Goal: Use online tool/utility: Utilize a website feature to perform a specific function

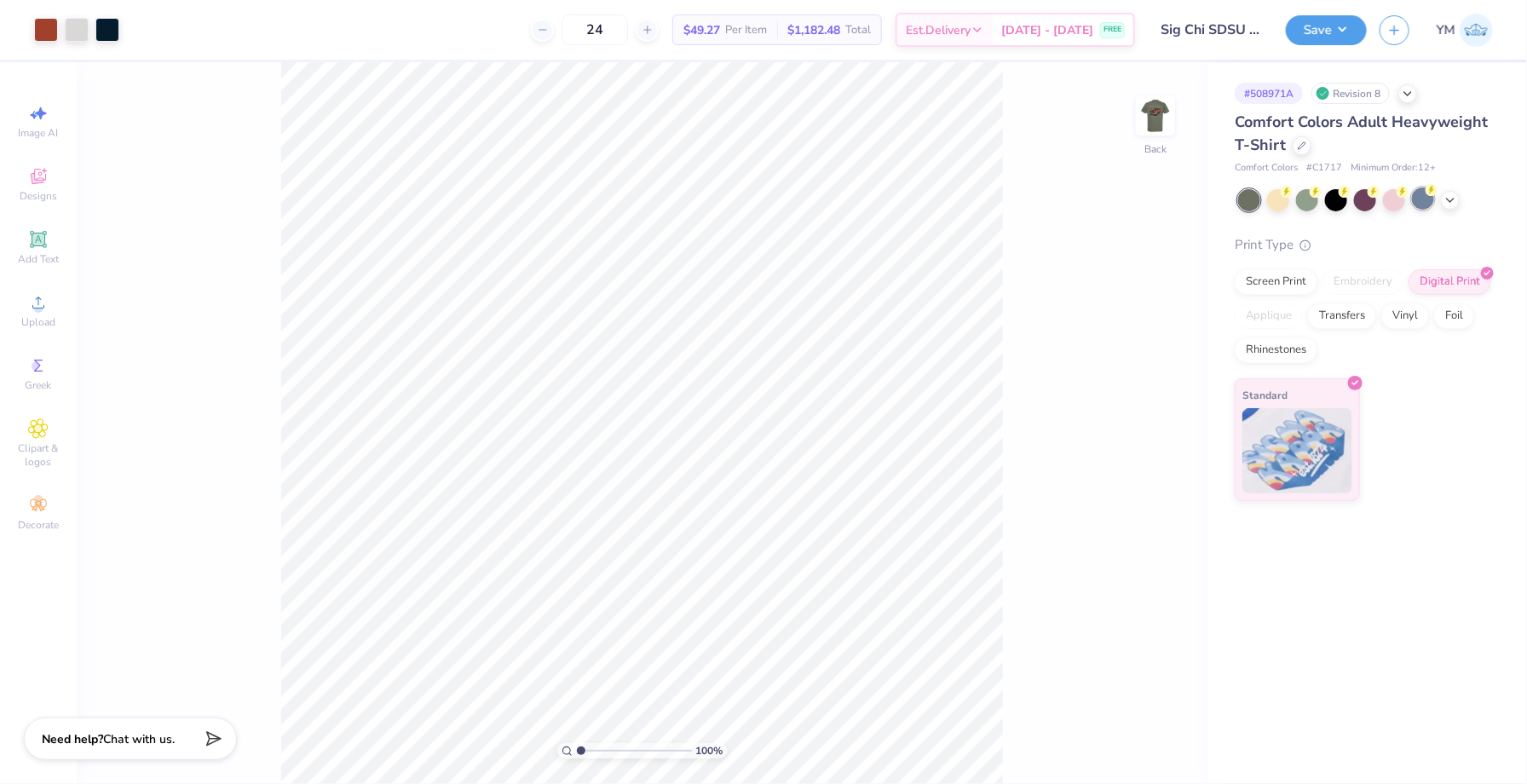
click at [1422, 201] on div at bounding box center [1423, 199] width 22 height 22
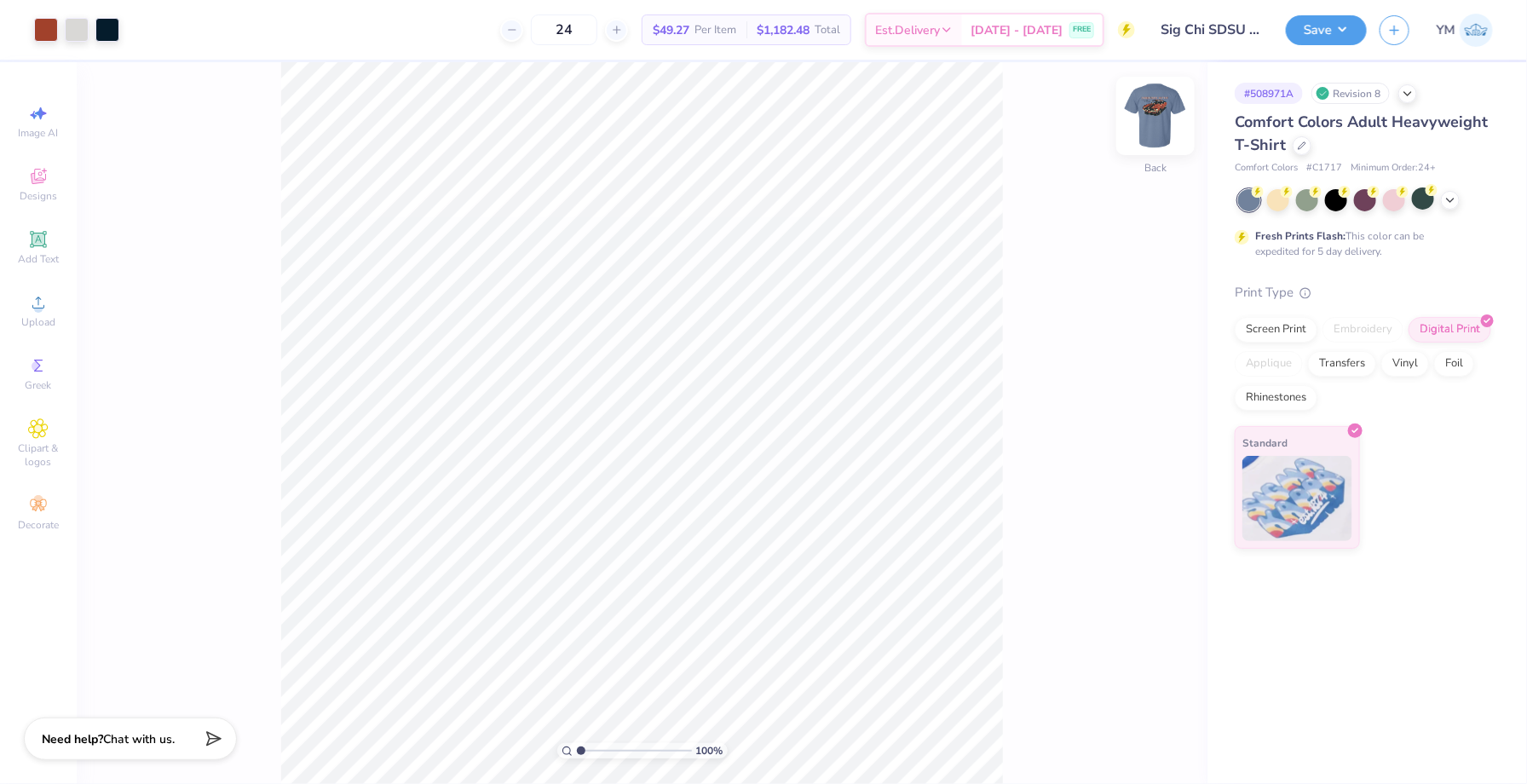
click at [1153, 119] on img at bounding box center [1155, 116] width 68 height 68
click at [1450, 200] on icon at bounding box center [1450, 198] width 14 height 14
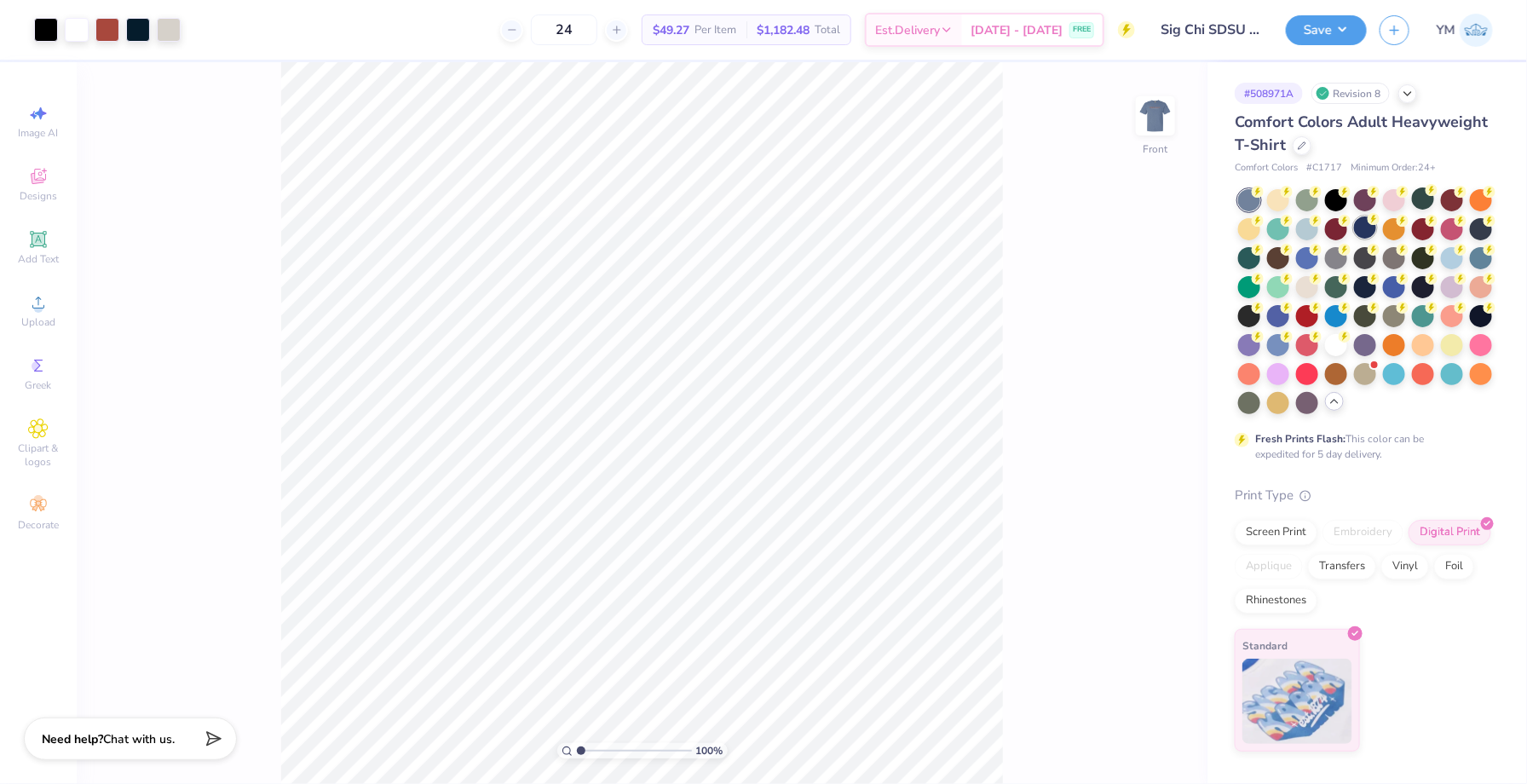
click at [1365, 229] on div at bounding box center [1365, 227] width 22 height 22
click at [1366, 288] on div at bounding box center [1365, 285] width 22 height 22
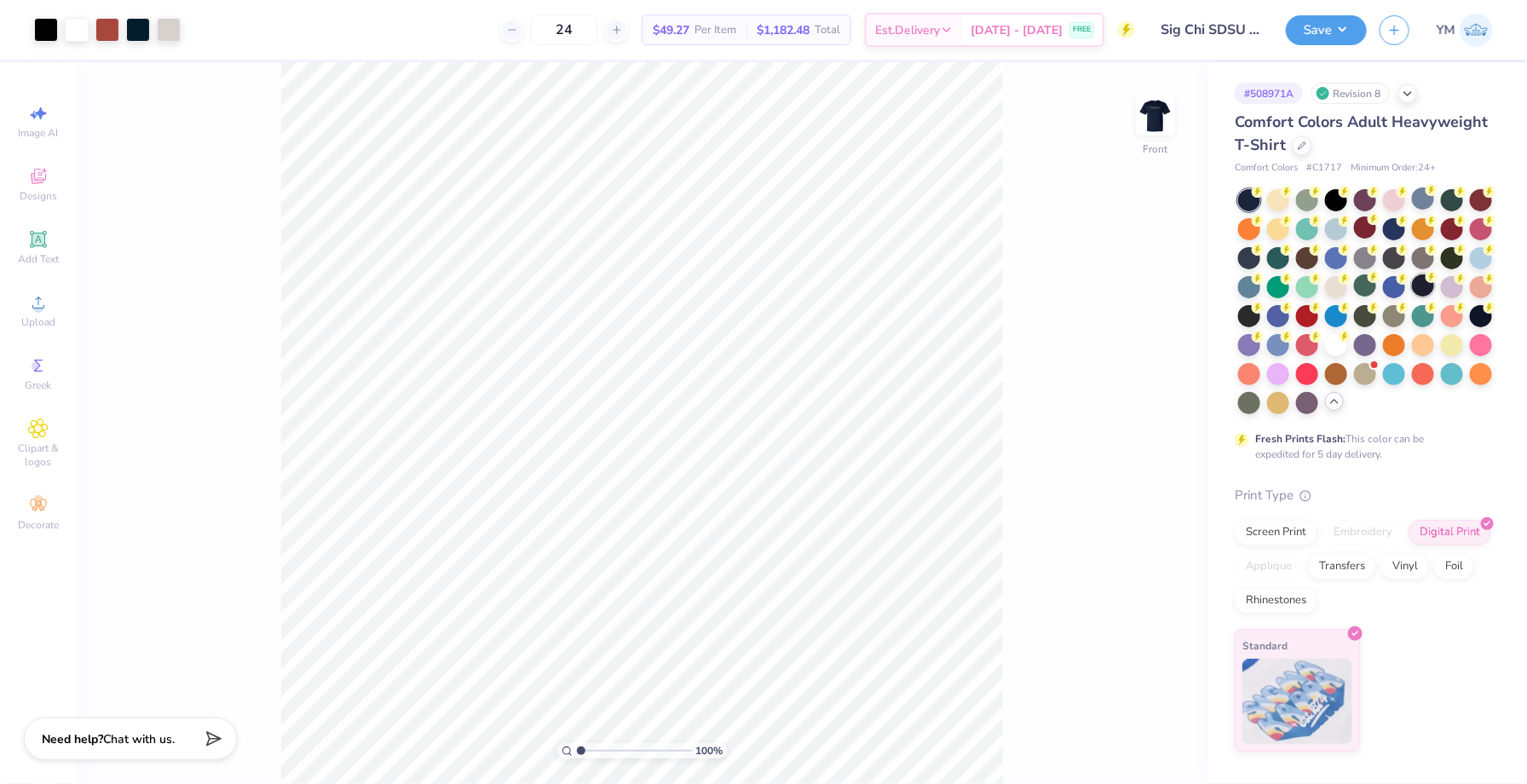
click at [1417, 294] on div at bounding box center [1423, 285] width 22 height 22
click at [1429, 202] on div at bounding box center [1423, 199] width 22 height 22
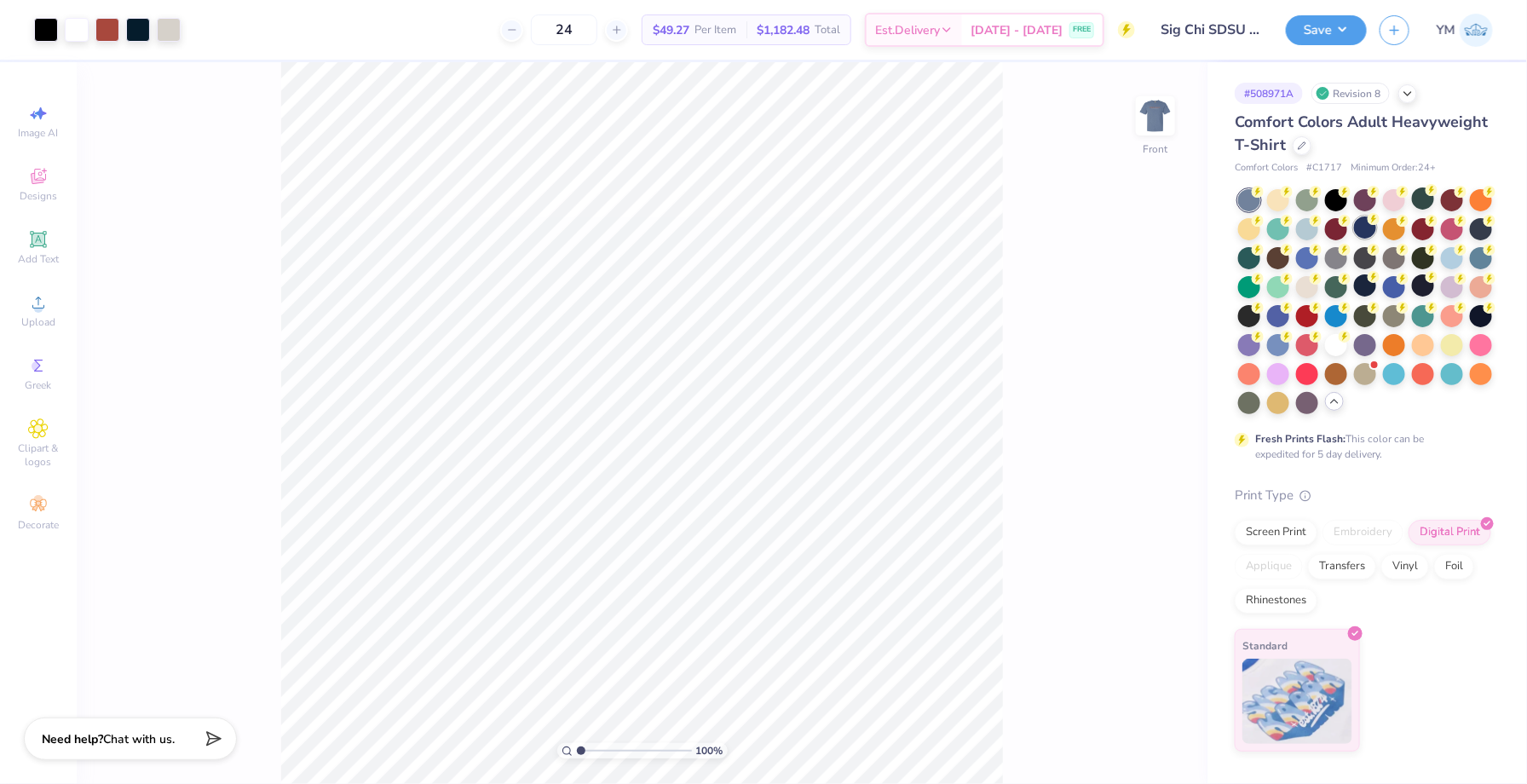
click at [1367, 231] on div at bounding box center [1365, 227] width 22 height 22
click at [1483, 232] on div at bounding box center [1481, 227] width 22 height 22
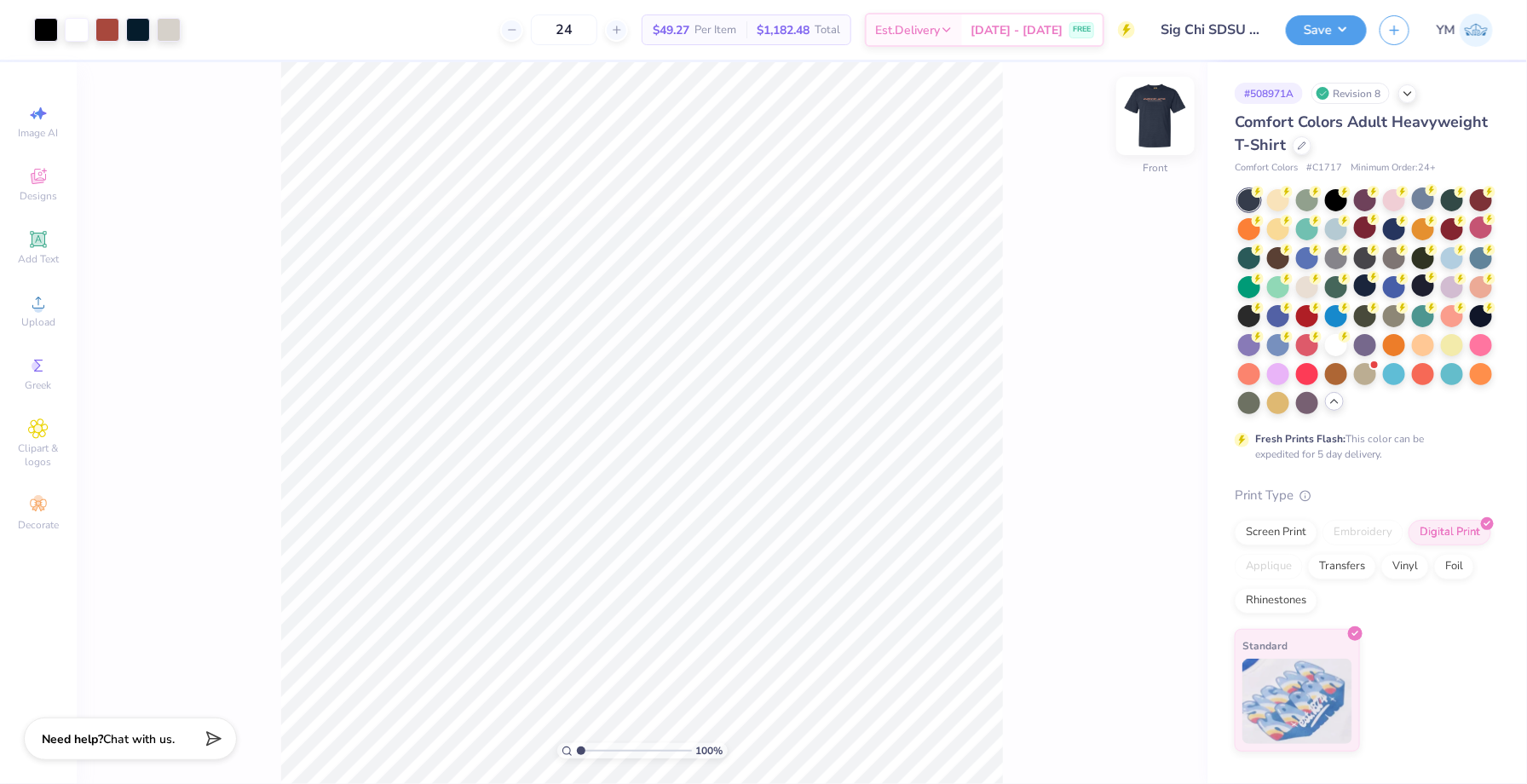
click at [1160, 120] on img at bounding box center [1155, 116] width 68 height 68
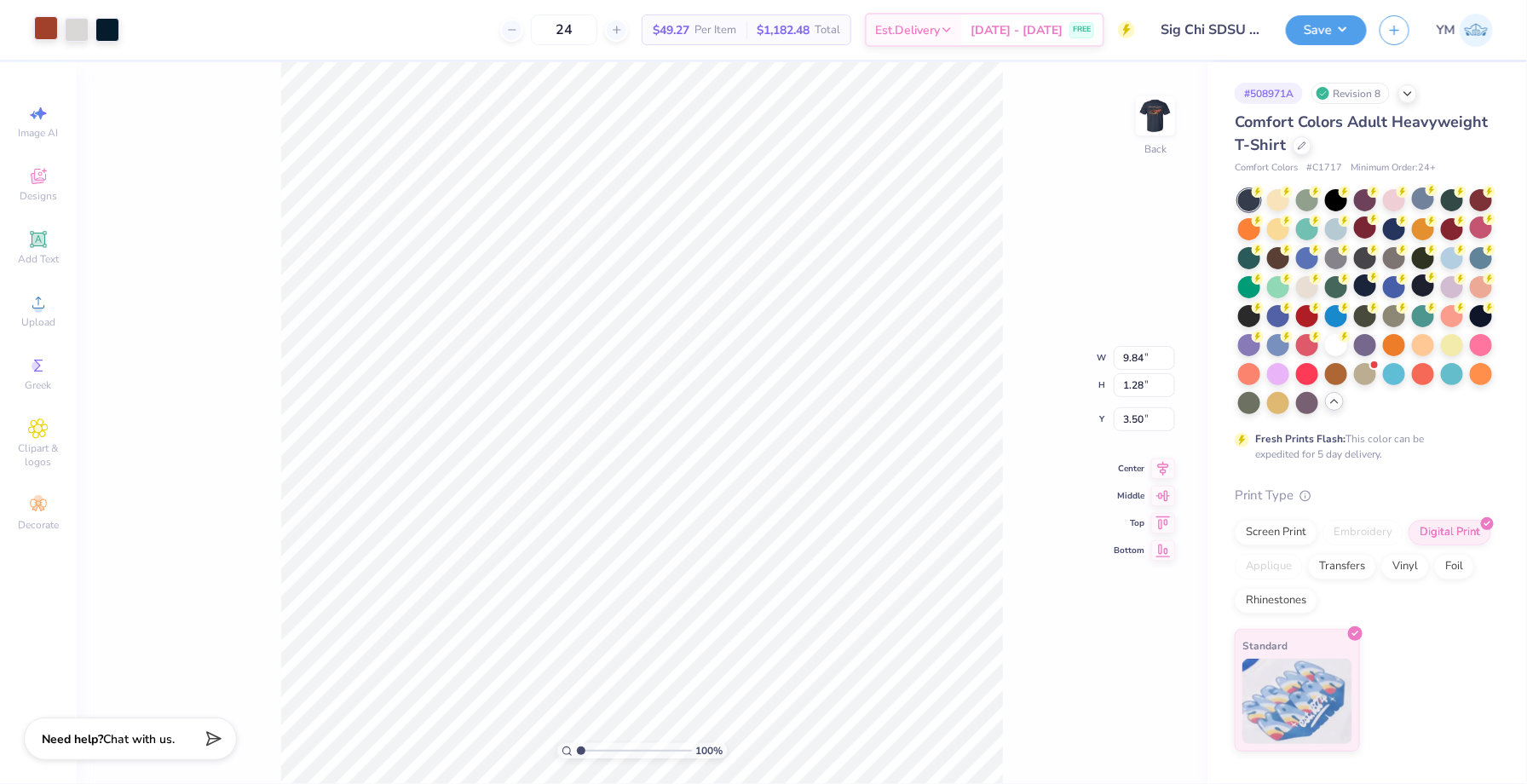
click at [46, 28] on div at bounding box center [46, 28] width 24 height 24
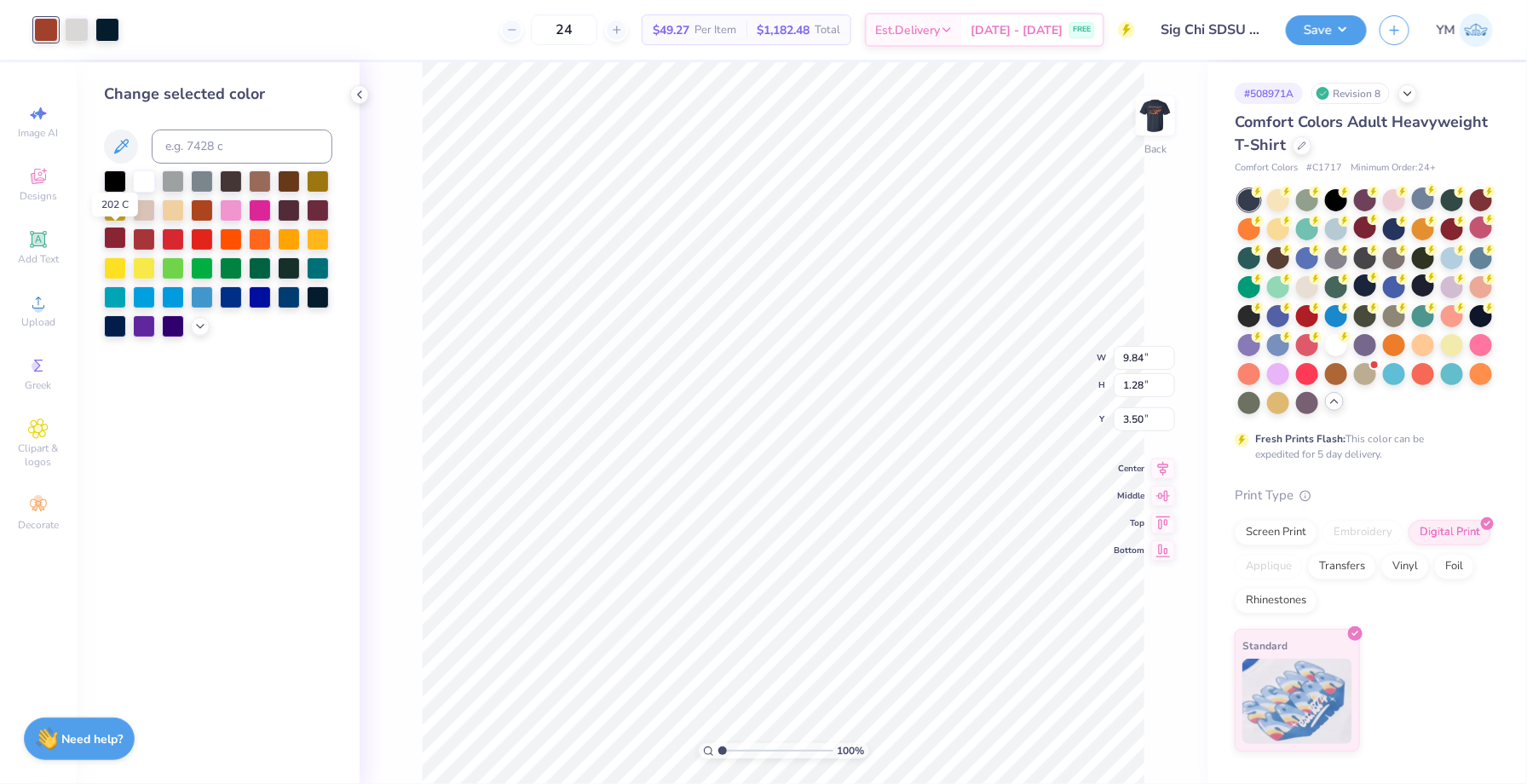
click at [119, 236] on div at bounding box center [115, 238] width 22 height 22
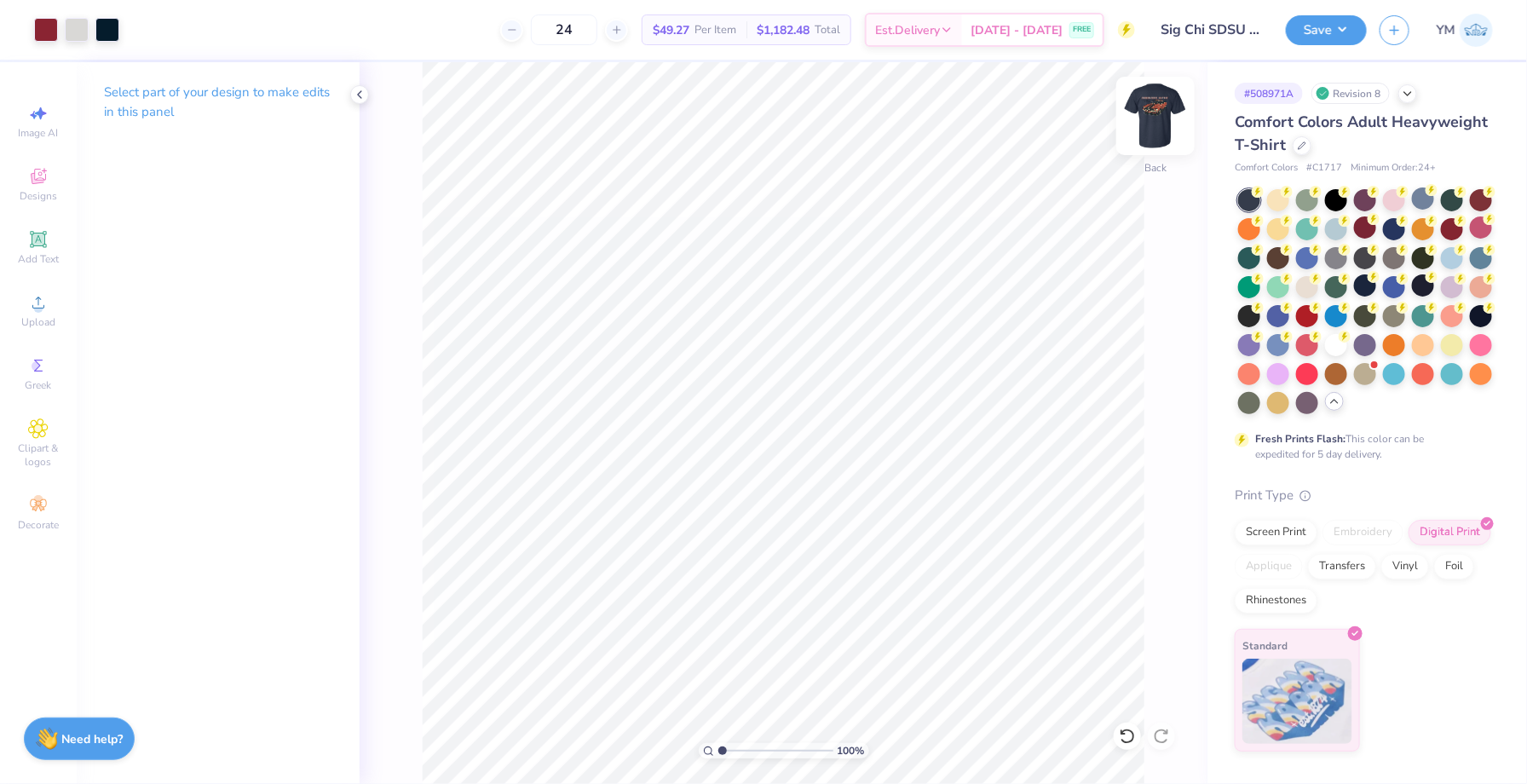
click at [1171, 124] on img at bounding box center [1155, 116] width 68 height 68
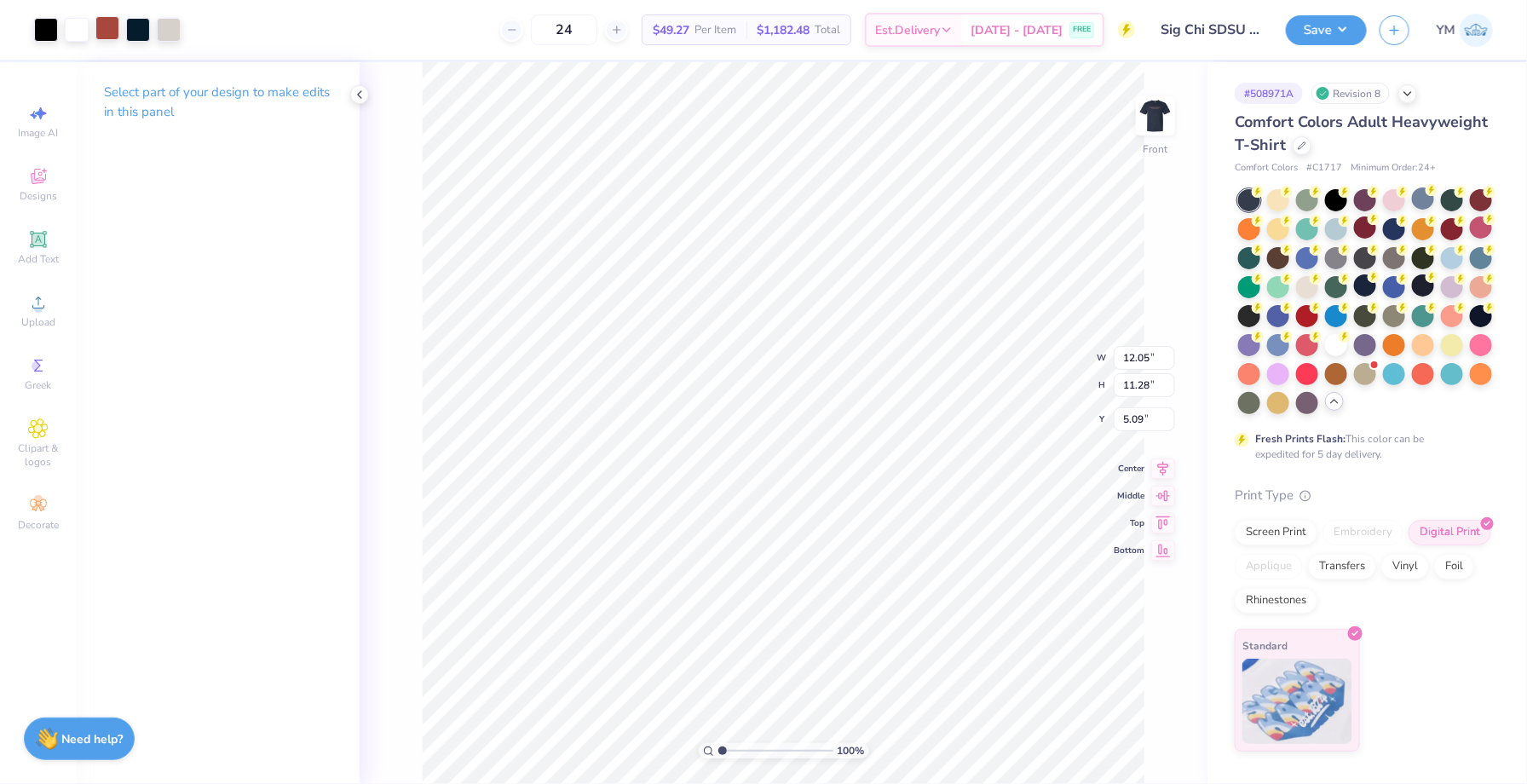
click at [111, 31] on div at bounding box center [108, 28] width 24 height 24
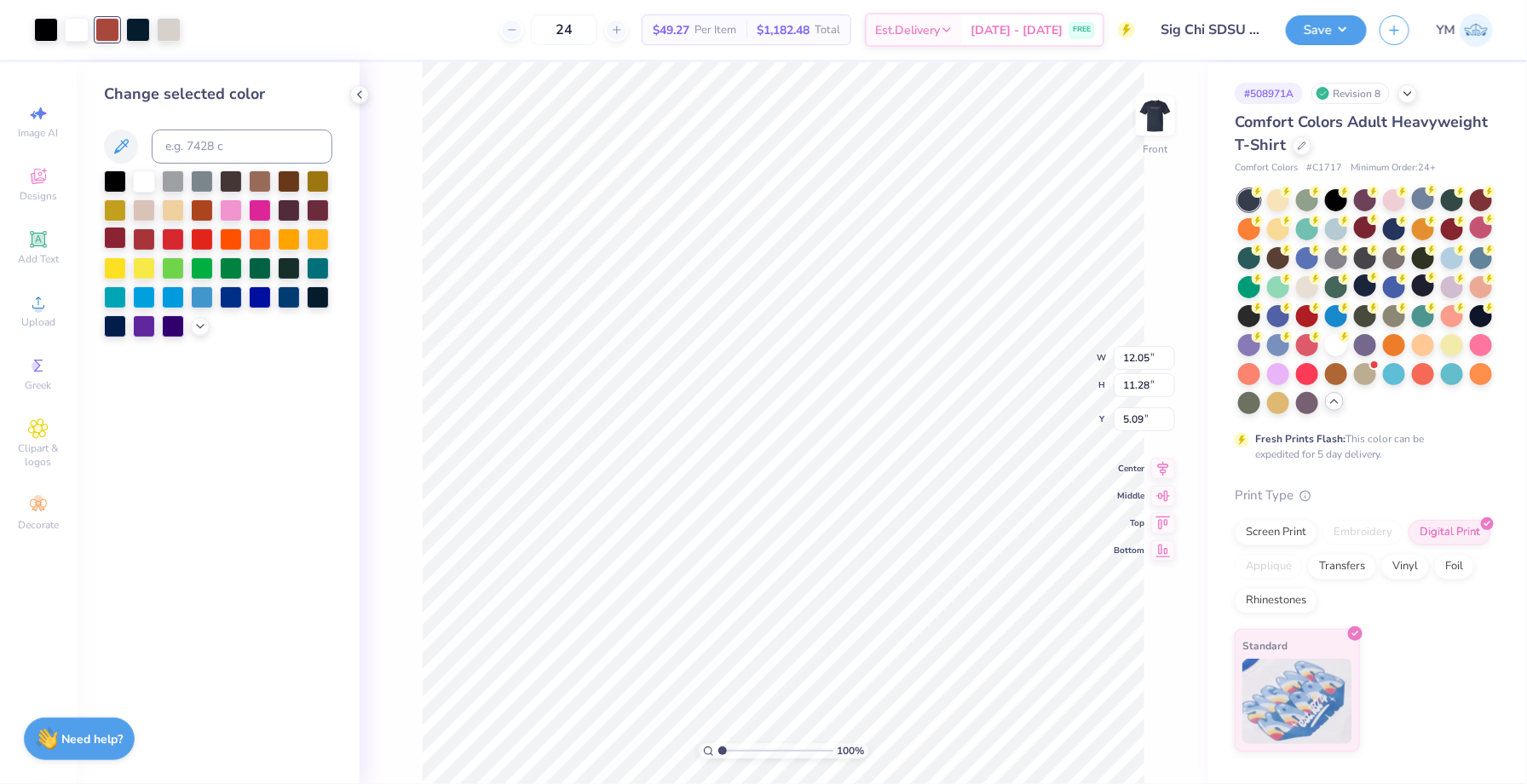
click at [126, 240] on div at bounding box center [115, 238] width 22 height 22
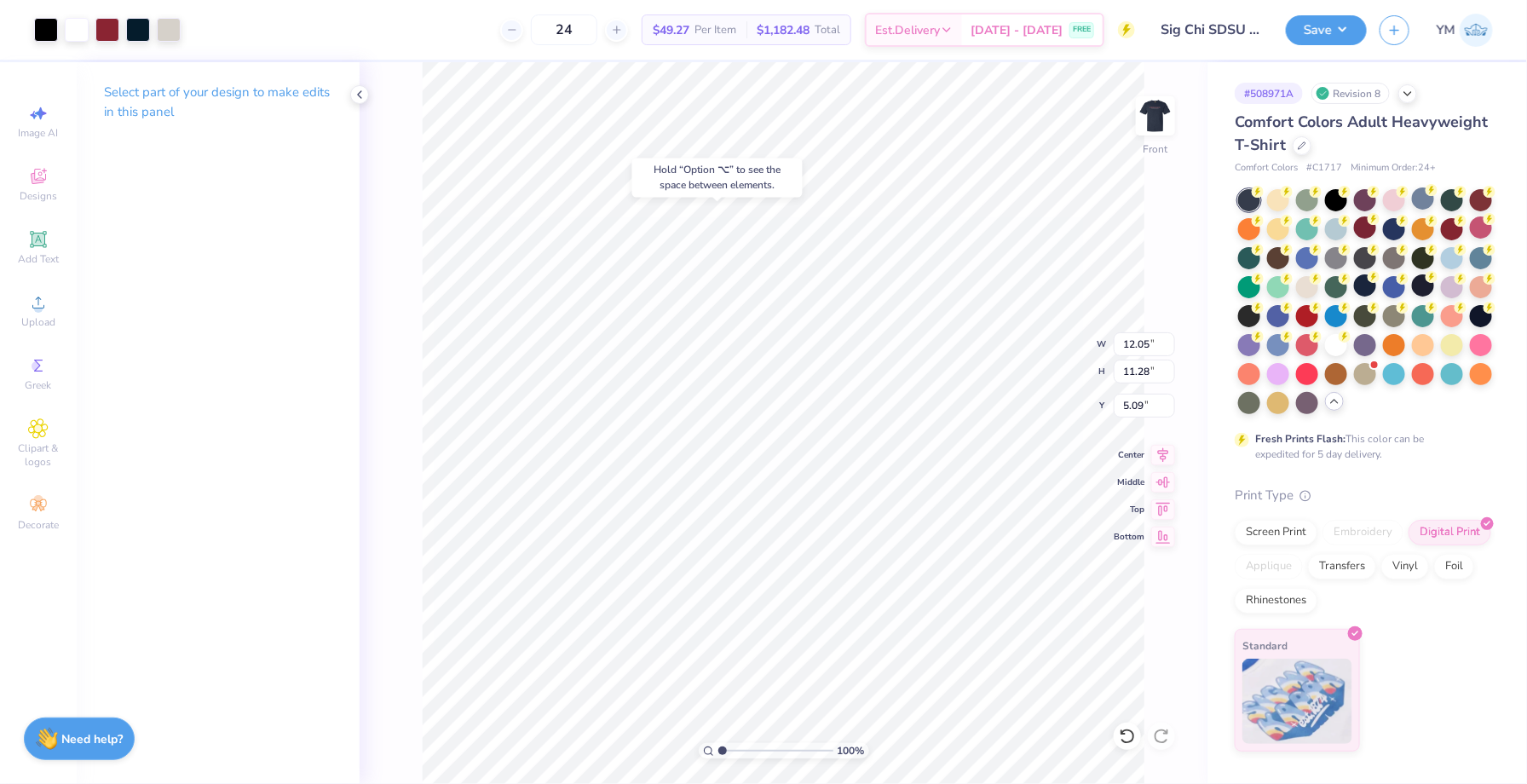
type input "5.05"
click at [116, 29] on div at bounding box center [108, 28] width 24 height 24
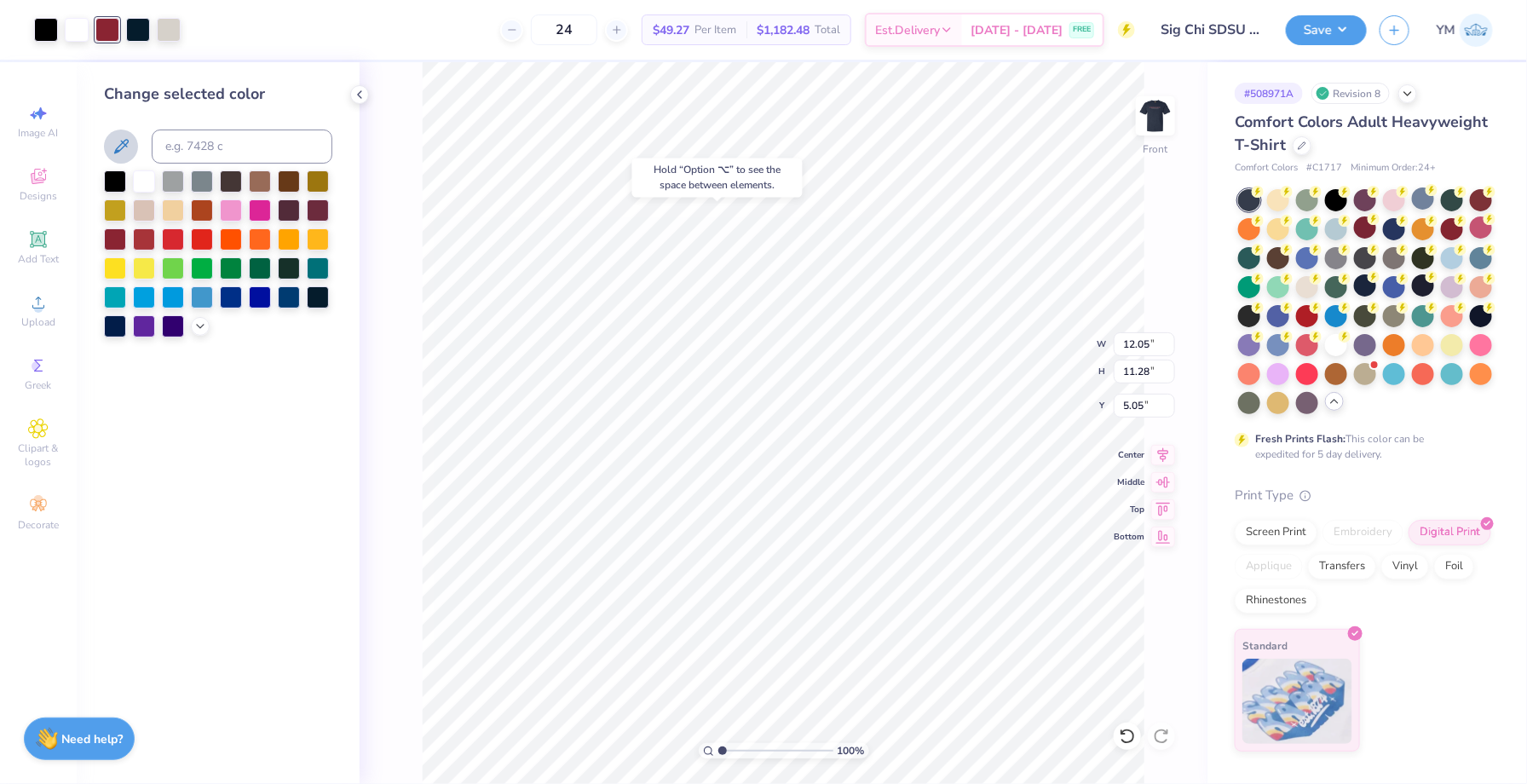
click at [117, 148] on icon at bounding box center [121, 147] width 20 height 20
click at [125, 141] on icon at bounding box center [121, 147] width 20 height 20
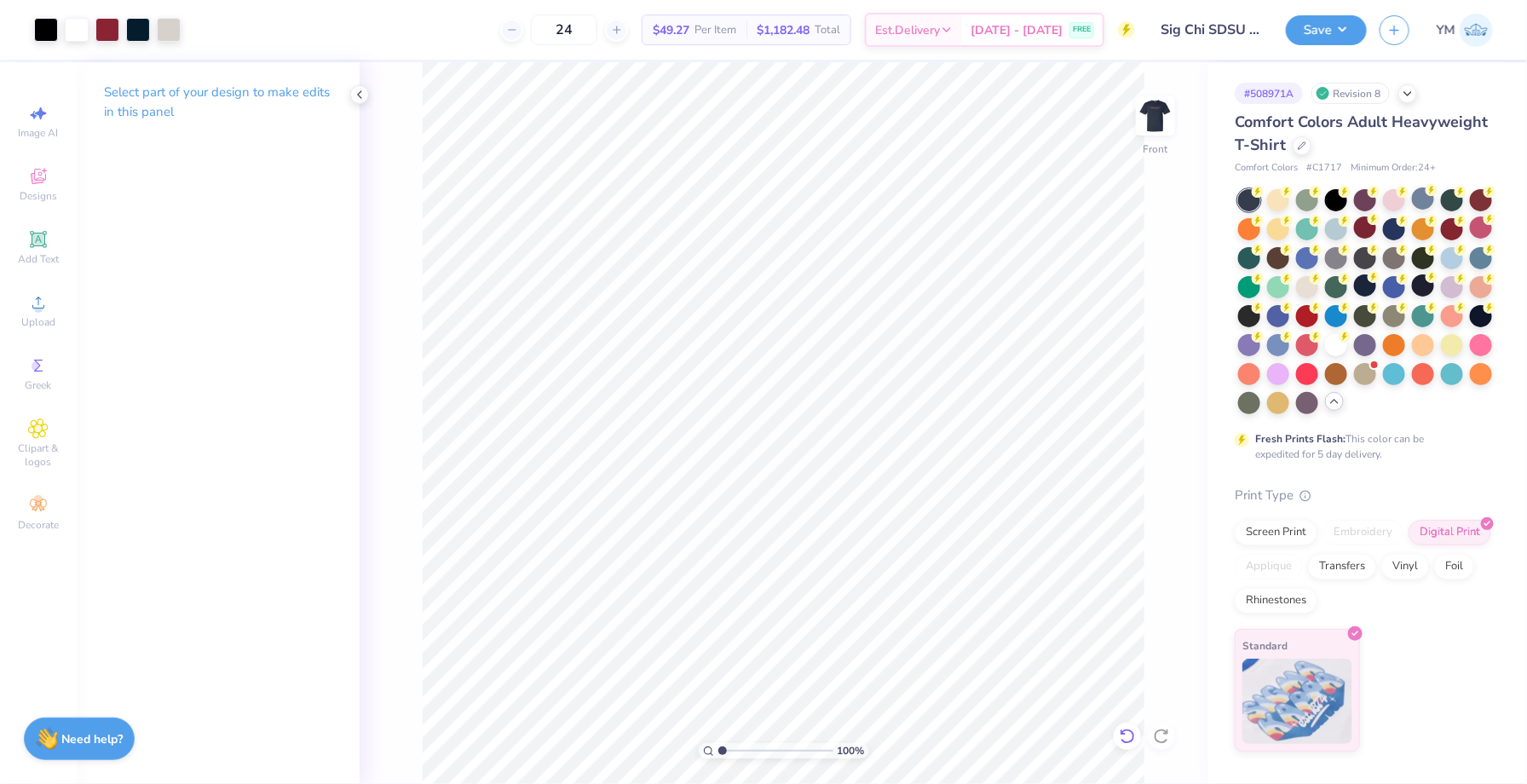
click at [1119, 729] on icon at bounding box center [1127, 736] width 17 height 17
click at [1154, 139] on img at bounding box center [1155, 116] width 68 height 68
click at [43, 30] on div at bounding box center [46, 28] width 24 height 24
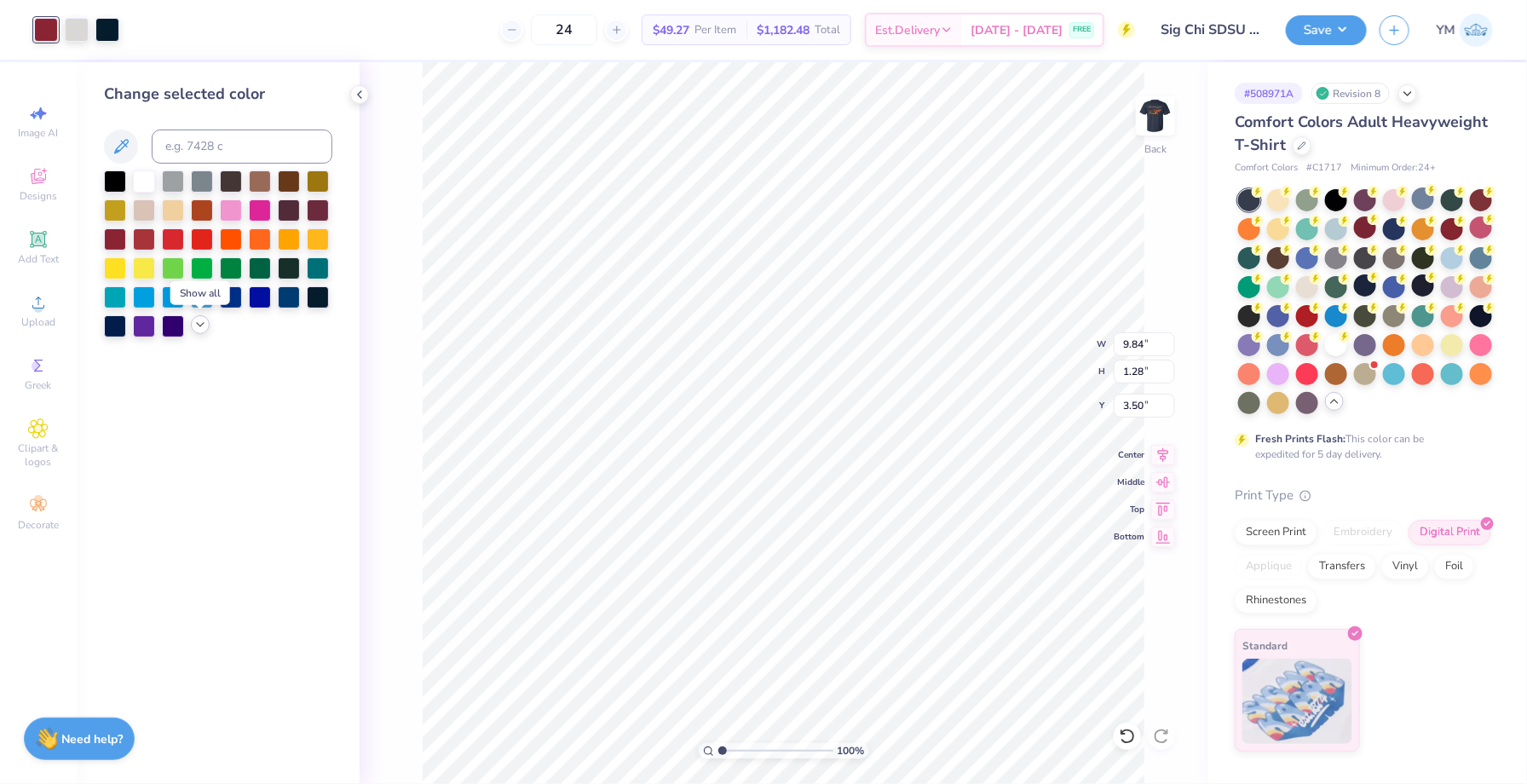
click at [199, 323] on icon at bounding box center [200, 325] width 14 height 14
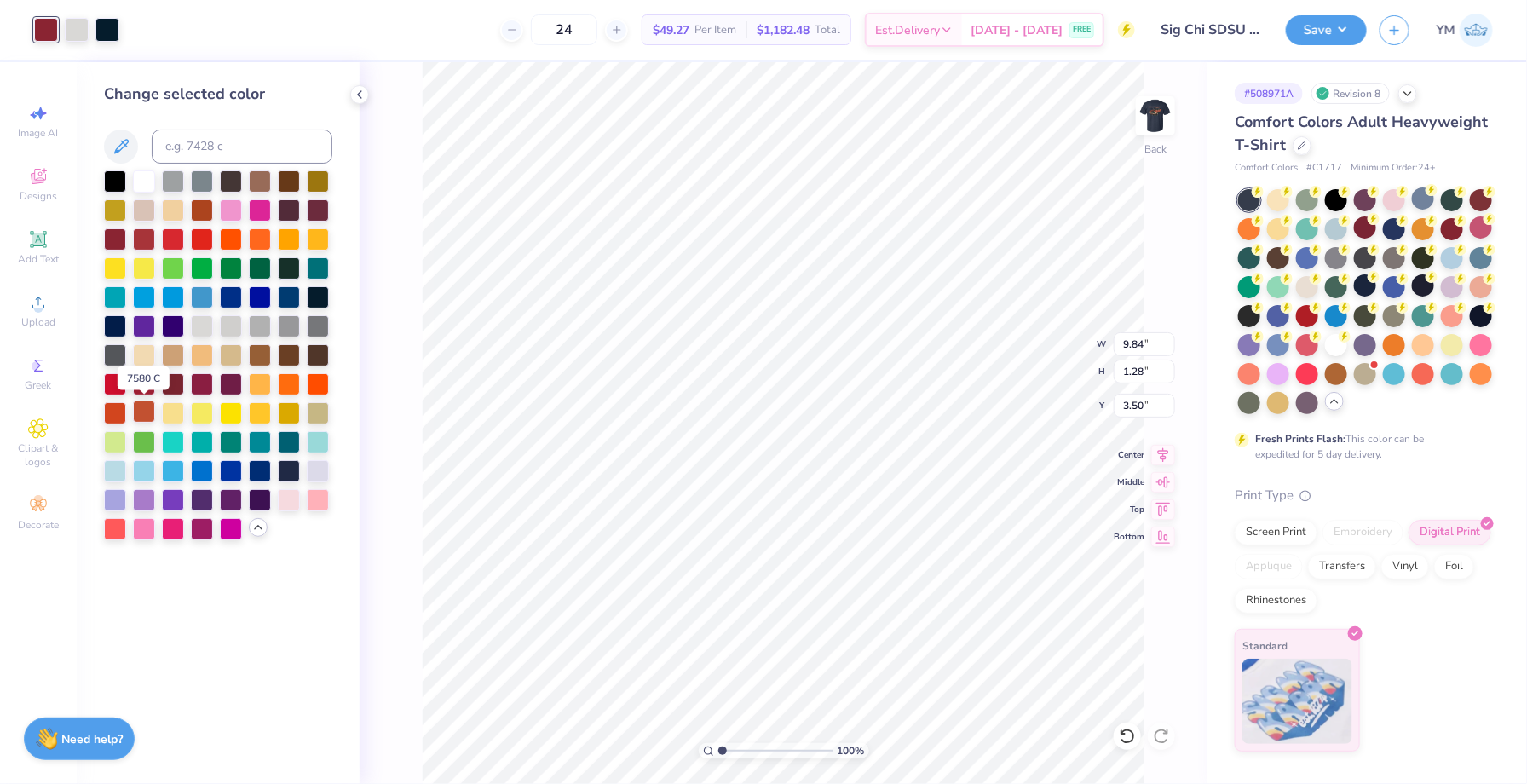
click at [145, 407] on div at bounding box center [144, 411] width 22 height 22
click at [115, 410] on div at bounding box center [115, 411] width 22 height 22
click at [199, 203] on div at bounding box center [201, 209] width 22 height 22
click at [320, 206] on div at bounding box center [318, 209] width 22 height 22
click at [151, 238] on div at bounding box center [144, 238] width 22 height 22
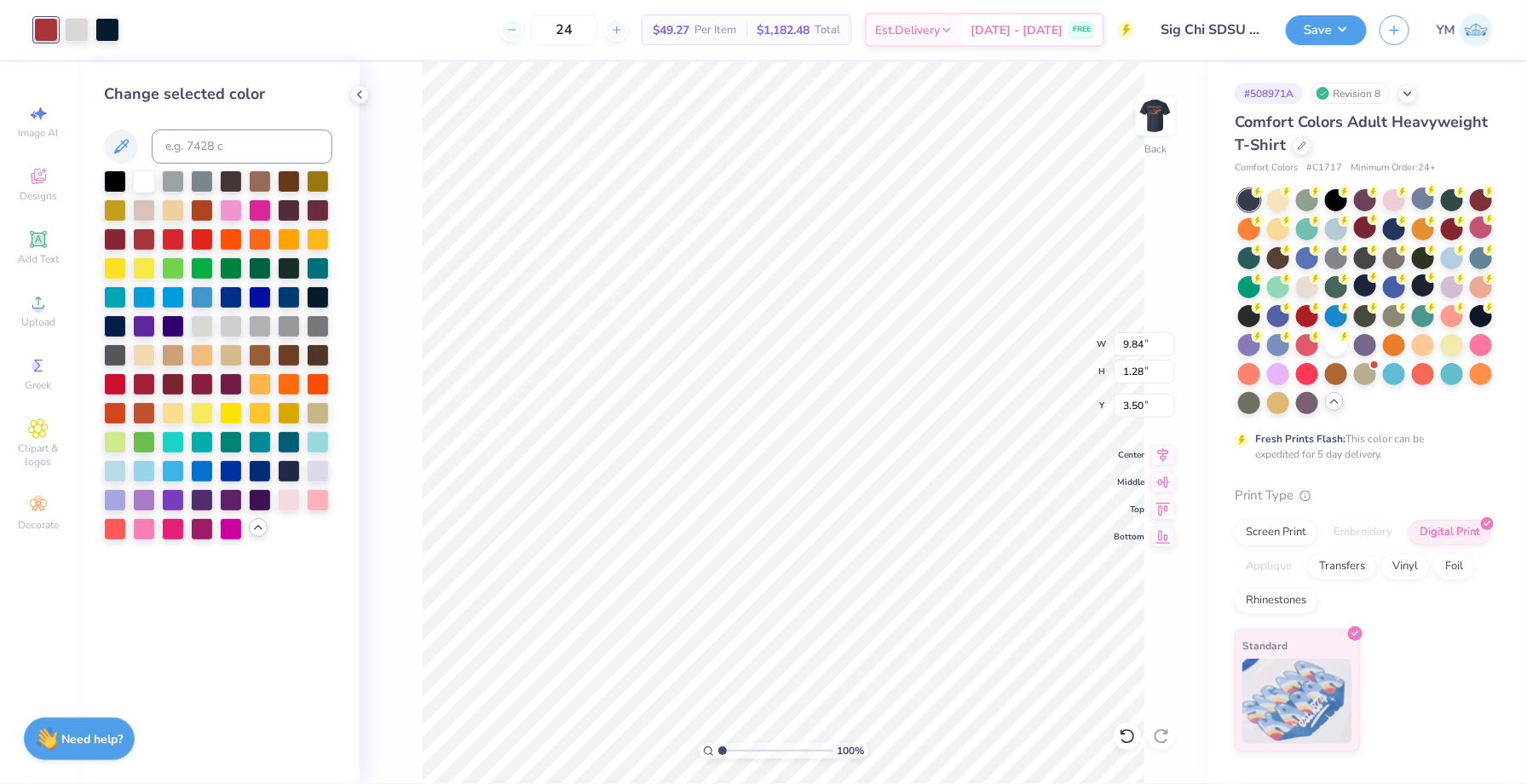
click at [386, 264] on div "100 % Back W 9.84 9.84 " H 1.28 1.28 " Y 3.50 3.50 " Center Middle Top Bottom" at bounding box center [783, 423] width 848 height 722
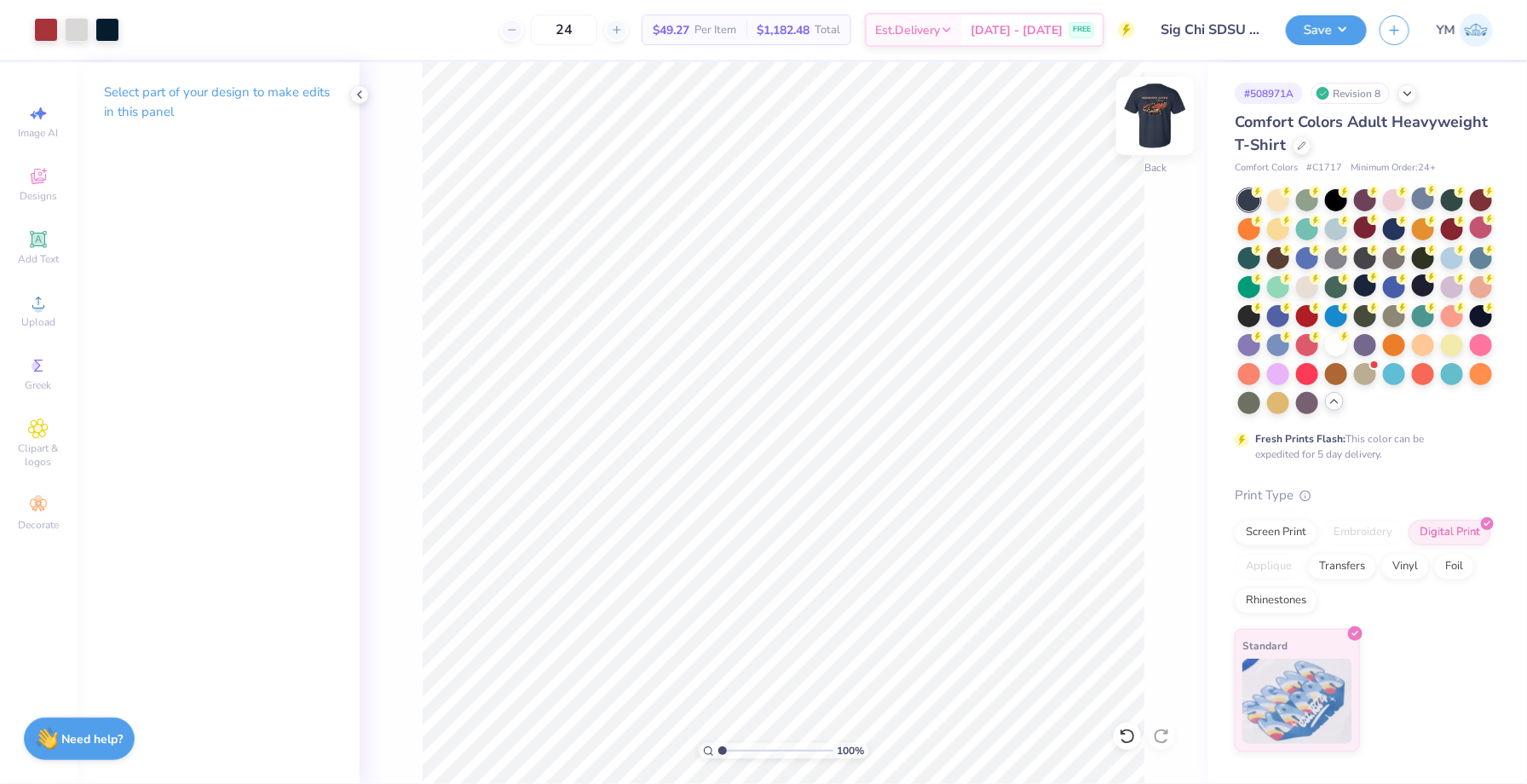
click at [1154, 139] on img at bounding box center [1155, 116] width 68 height 68
click at [1346, 24] on button "Save" at bounding box center [1326, 27] width 81 height 30
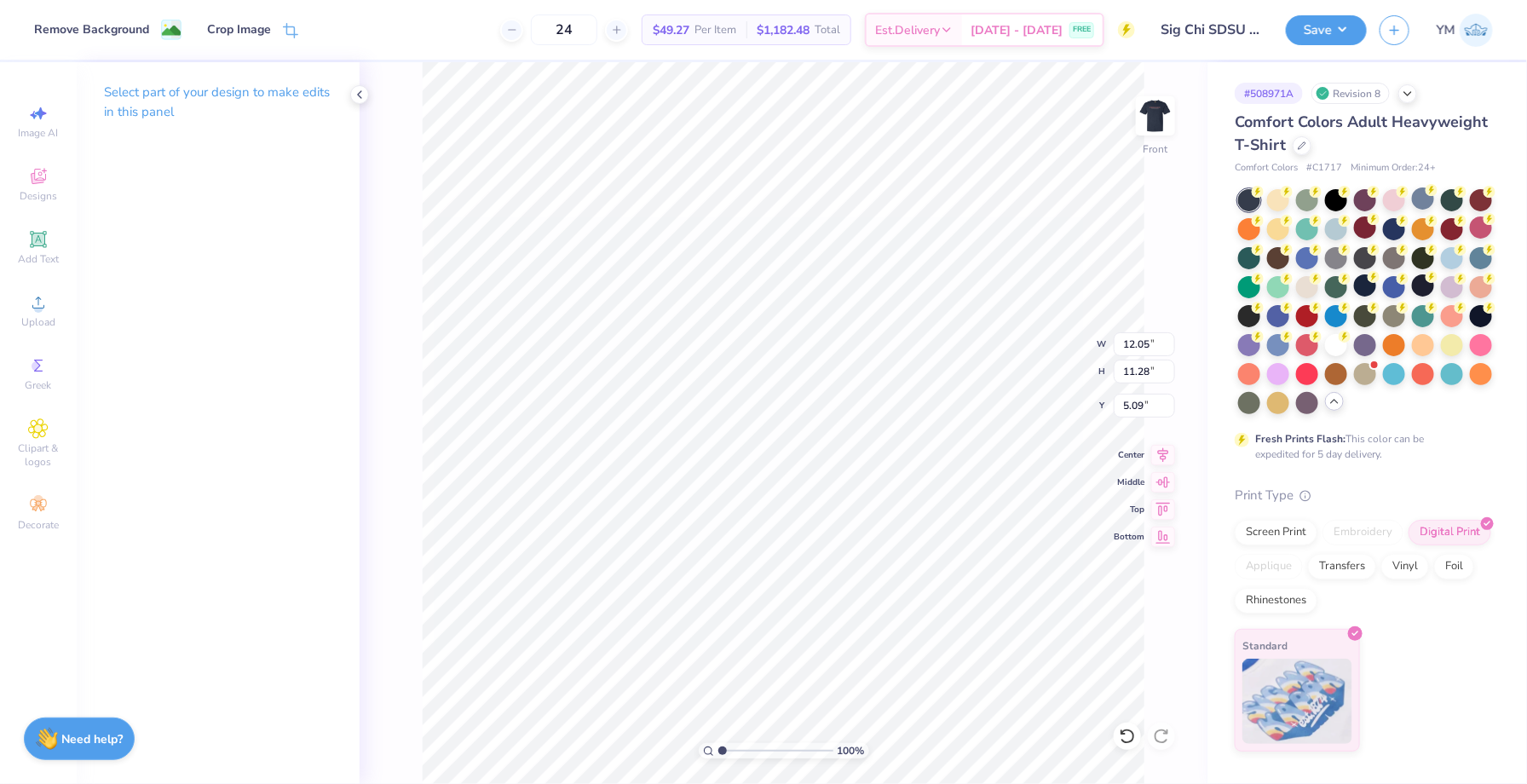
type input "10.90"
type input "7.41"
type input "6.55"
type input "6.60"
